Goal: Navigation & Orientation: Go to known website

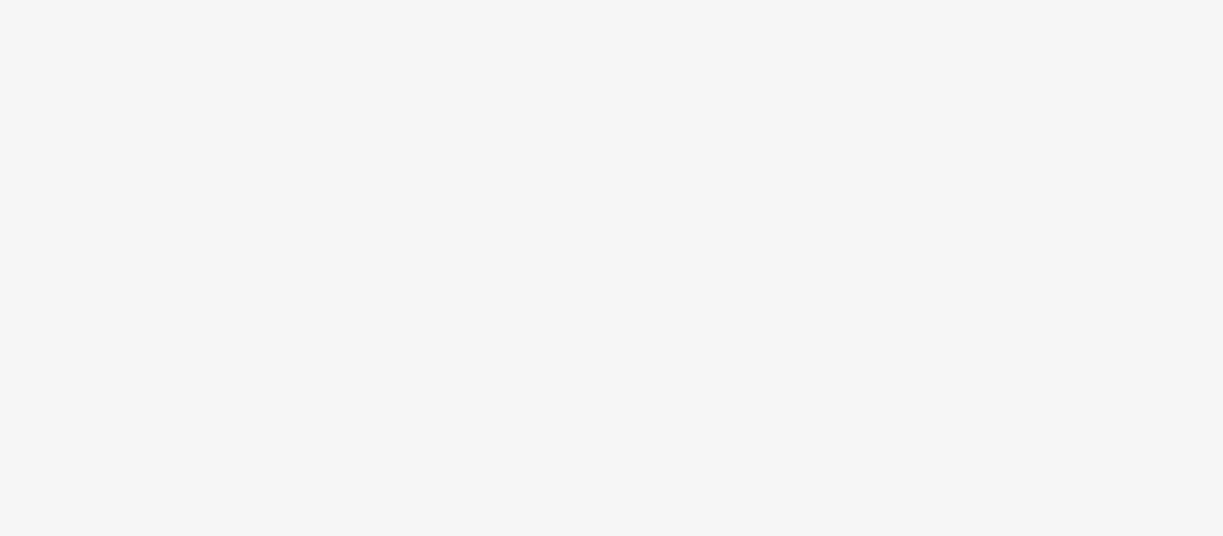
click at [549, 177] on body at bounding box center [611, 268] width 1223 height 536
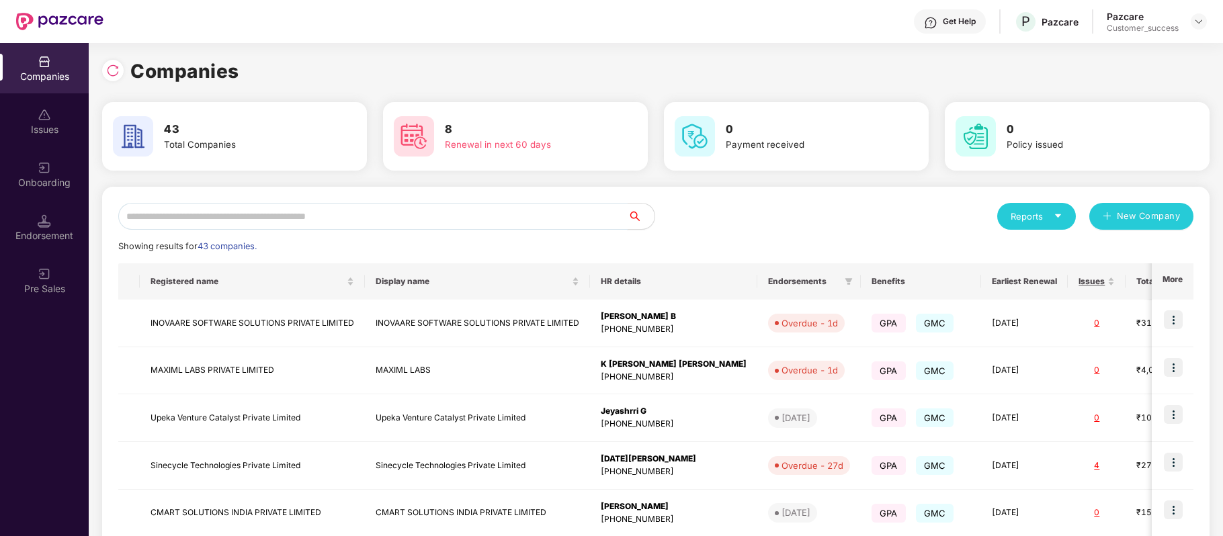
click at [264, 210] on input "text" at bounding box center [373, 216] width 510 height 27
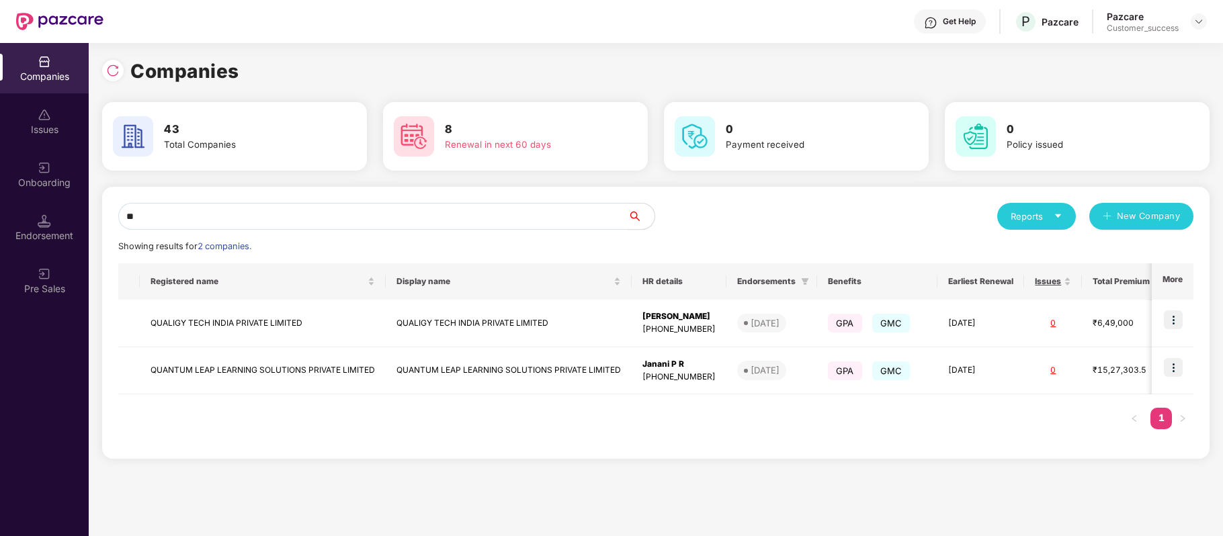
type input "*"
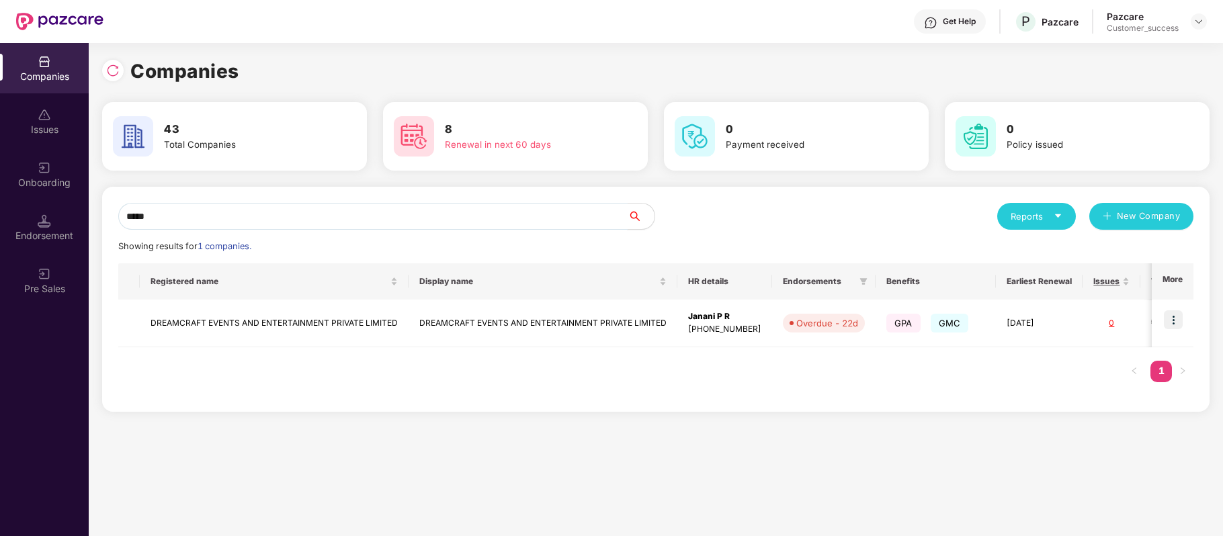
type input "*****"
